Goal: Transaction & Acquisition: Subscribe to service/newsletter

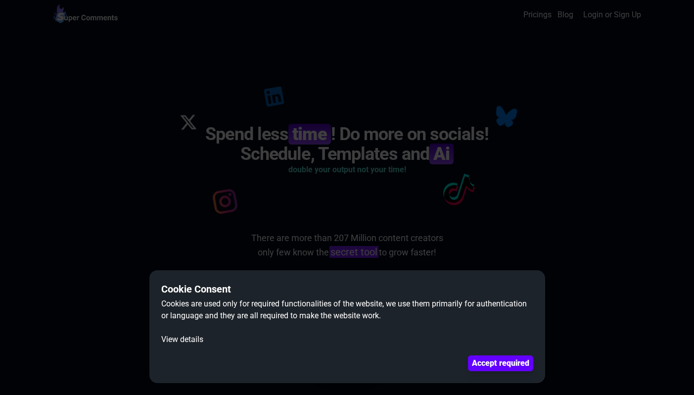
click at [520, 373] on div "Cookie Consent Cookies are used only for required functionalities of the websit…" at bounding box center [347, 326] width 396 height 113
click at [521, 365] on button "Accept required" at bounding box center [501, 363] width 62 height 15
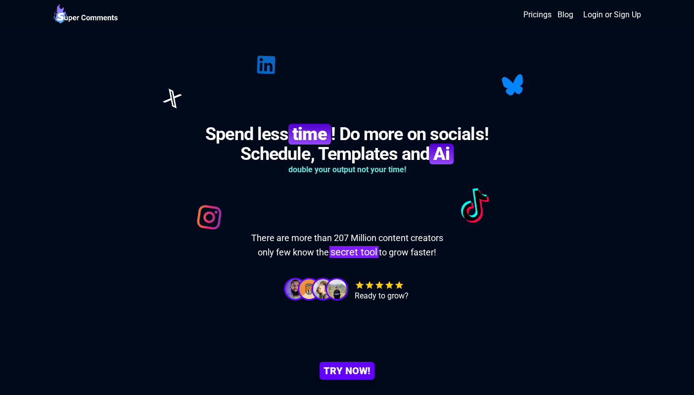
drag, startPoint x: 452, startPoint y: 152, endPoint x: 337, endPoint y: 138, distance: 116.2
click at [337, 138] on h1 "Spend less time ! Do more on socials! Schedule, Templates and Ai" at bounding box center [347, 144] width 284 height 40
click at [289, 141] on h1 "Spend less time ! Do more on socials! Schedule, Templates and Ai" at bounding box center [347, 144] width 284 height 40
drag, startPoint x: 220, startPoint y: 139, endPoint x: 442, endPoint y: 149, distance: 221.5
click at [443, 149] on h1 "Spend less time ! Do more on socials! Schedule, Templates and Ai" at bounding box center [347, 144] width 284 height 40
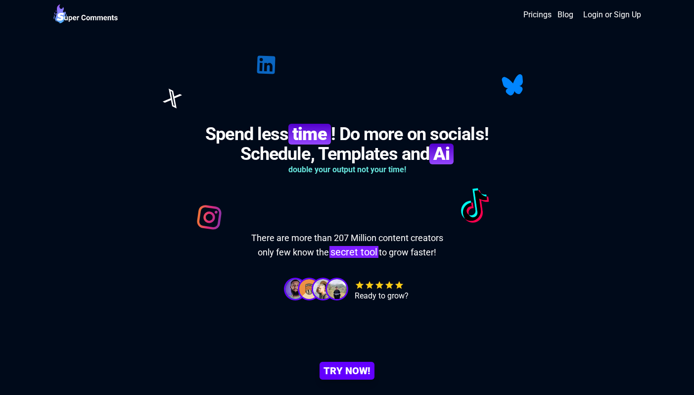
click at [442, 149] on b "Ai" at bounding box center [442, 154] width 24 height 21
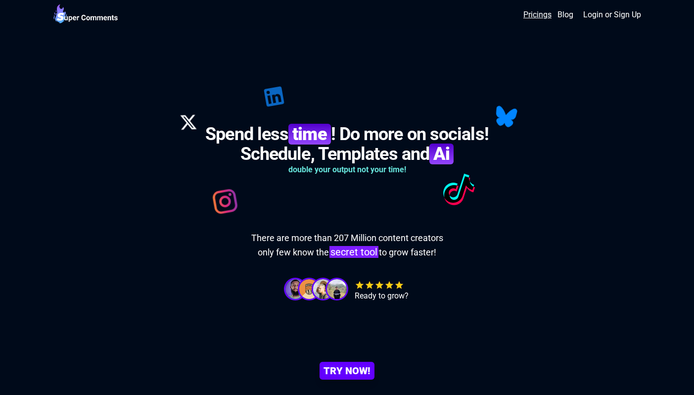
click at [544, 15] on link "Pricings" at bounding box center [538, 15] width 28 height 12
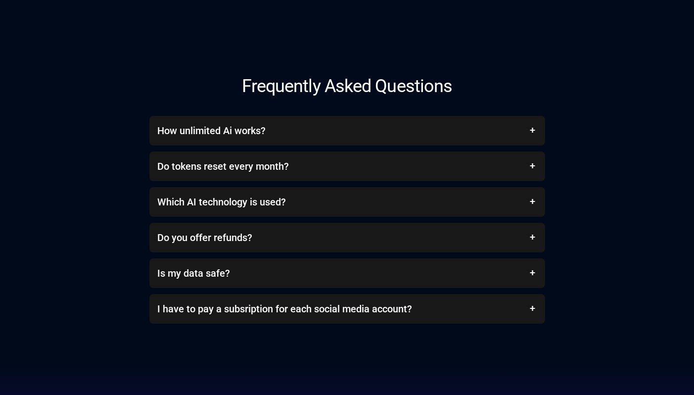
scroll to position [3550, 0]
